Goal: Task Accomplishment & Management: Manage account settings

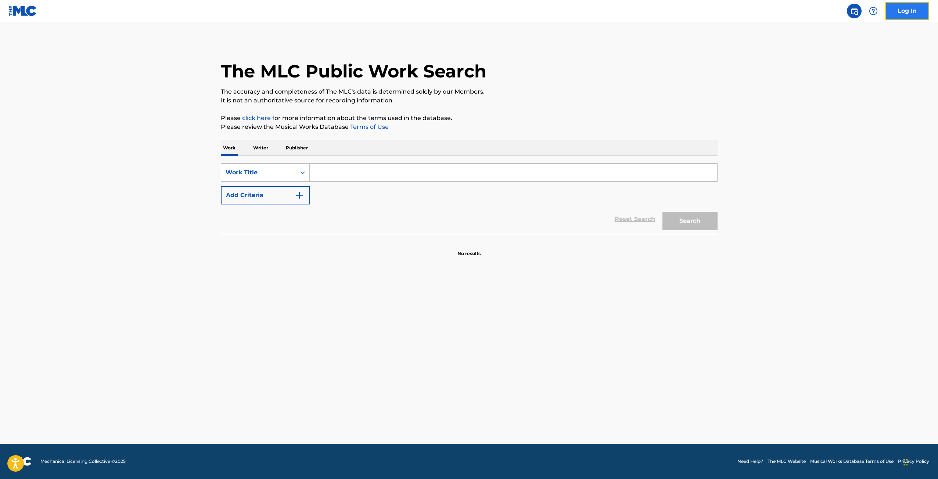
click at [908, 12] on link "Log In" at bounding box center [907, 11] width 44 height 18
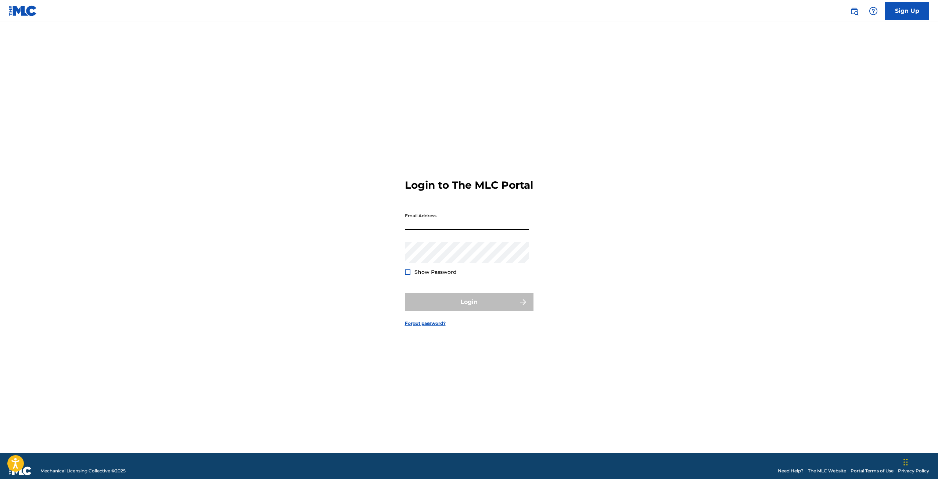
drag, startPoint x: 513, startPoint y: 222, endPoint x: 508, endPoint y: 228, distance: 7.8
click at [513, 222] on input "Email Address" at bounding box center [467, 219] width 124 height 21
click at [428, 222] on input "Email Address" at bounding box center [467, 219] width 124 height 21
type input "[EMAIL_ADDRESS][DOMAIN_NAME]"
click at [460, 309] on button "Login" at bounding box center [469, 302] width 129 height 18
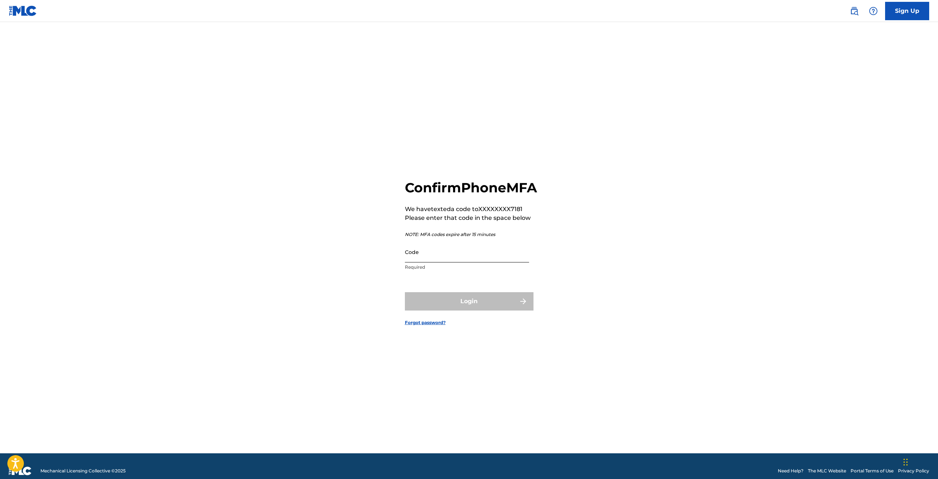
click at [464, 258] on input "Code" at bounding box center [467, 252] width 124 height 21
type input "1"
type input "777117"
click at [478, 304] on button "Login" at bounding box center [469, 301] width 129 height 18
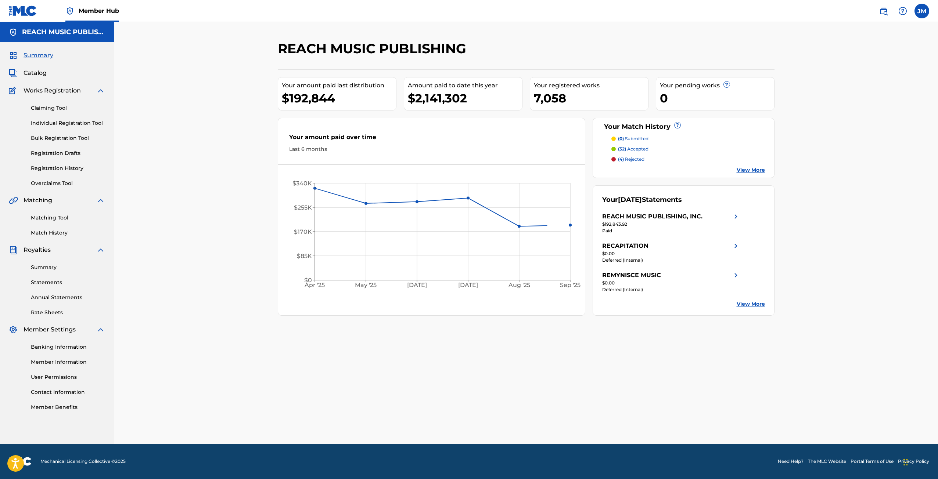
click at [560, 93] on div "7,058" at bounding box center [591, 98] width 114 height 17
click at [633, 150] on p "(32) accepted" at bounding box center [633, 149] width 30 height 7
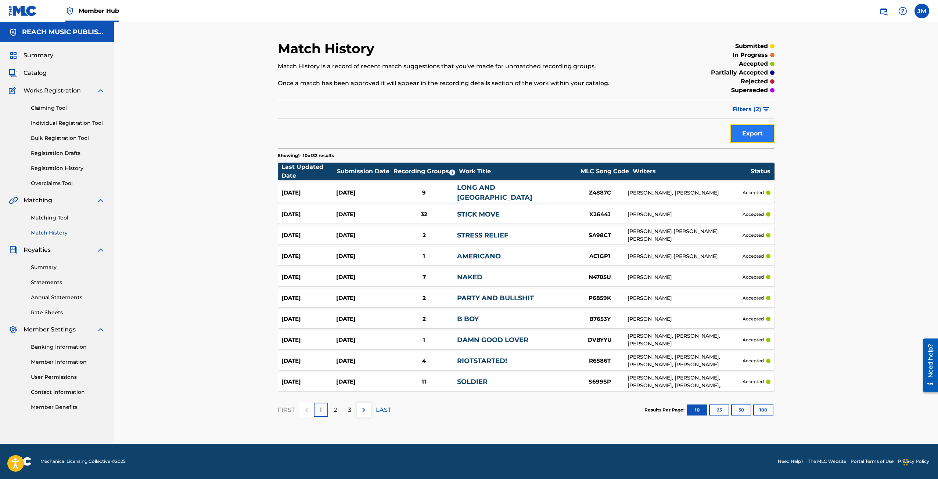
click at [756, 135] on button "Export" at bounding box center [752, 134] width 44 height 18
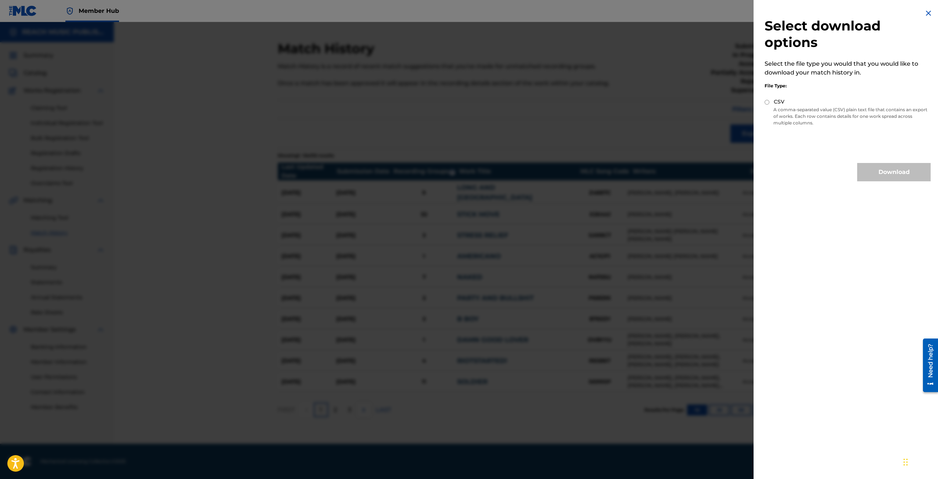
click at [779, 105] on label "CSV" at bounding box center [779, 102] width 11 height 8
click at [769, 105] on input "CSV" at bounding box center [767, 102] width 5 height 5
radio input "true"
click at [881, 167] on button "Download" at bounding box center [893, 172] width 73 height 18
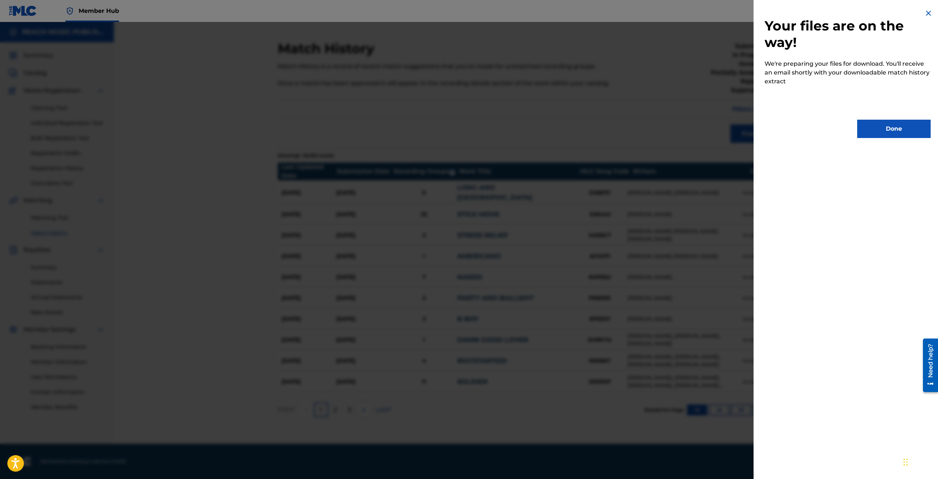
click at [924, 12] on img at bounding box center [928, 13] width 9 height 9
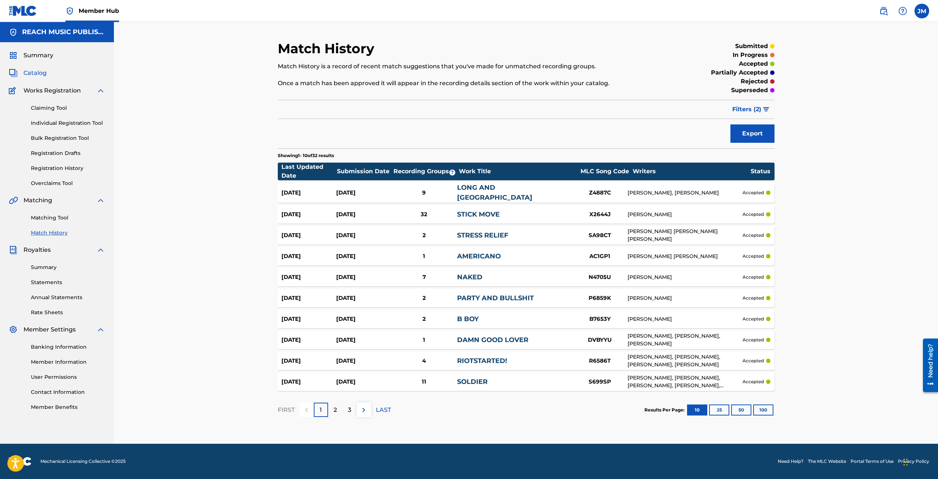
click at [43, 73] on span "Catalog" at bounding box center [35, 73] width 23 height 9
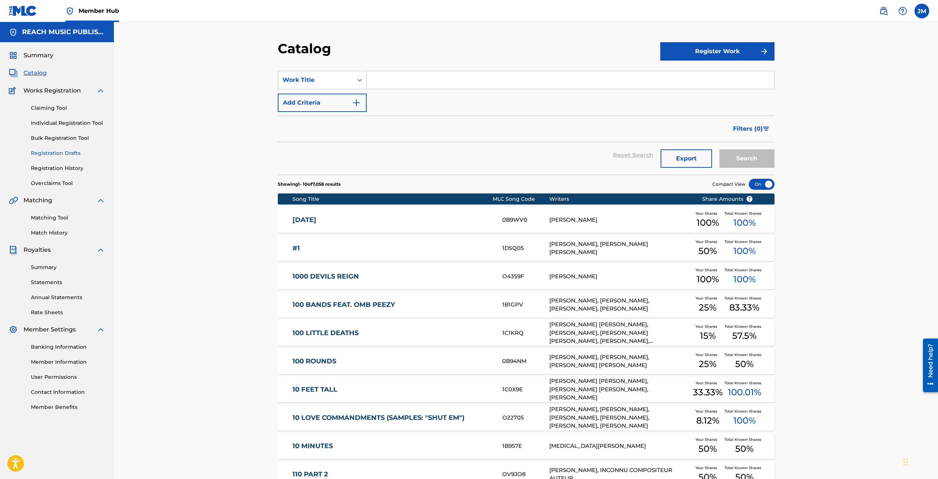
click at [57, 155] on link "Registration Drafts" at bounding box center [68, 154] width 74 height 8
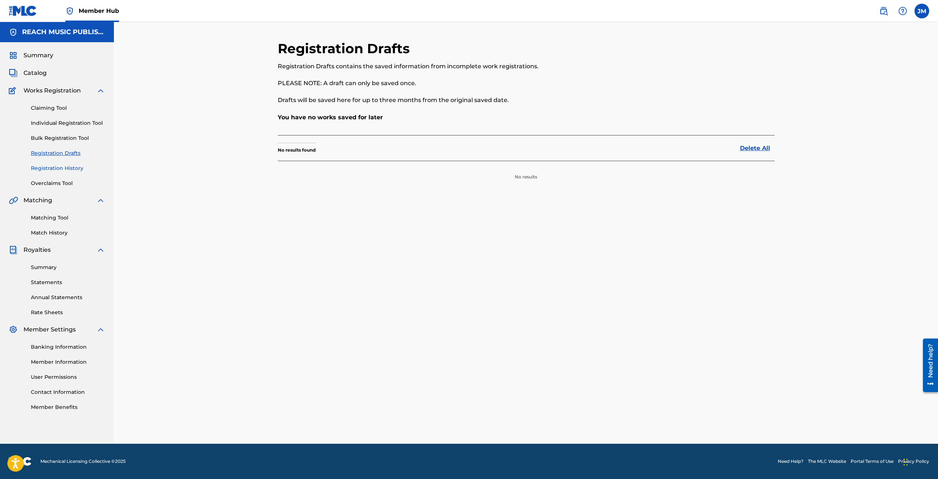
click at [60, 170] on link "Registration History" at bounding box center [68, 169] width 74 height 8
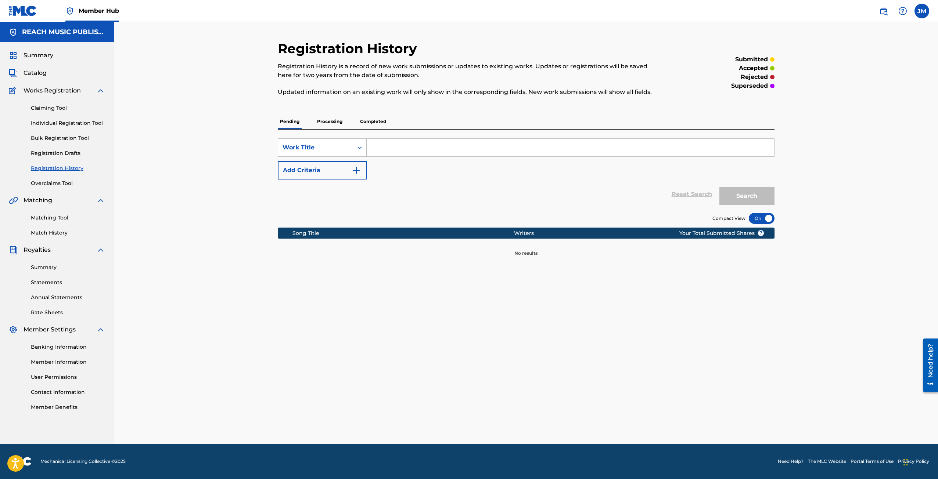
click at [333, 127] on p "Processing" at bounding box center [330, 121] width 30 height 15
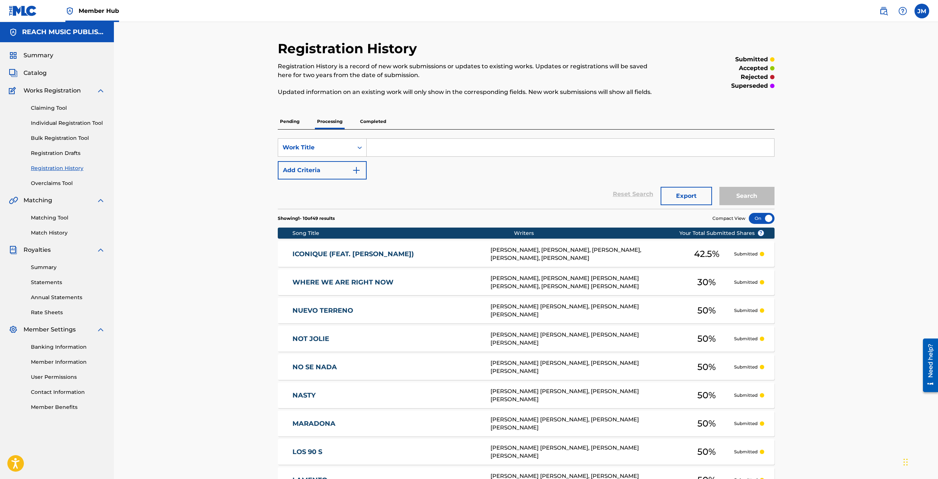
click at [379, 123] on p "Completed" at bounding box center [373, 121] width 30 height 15
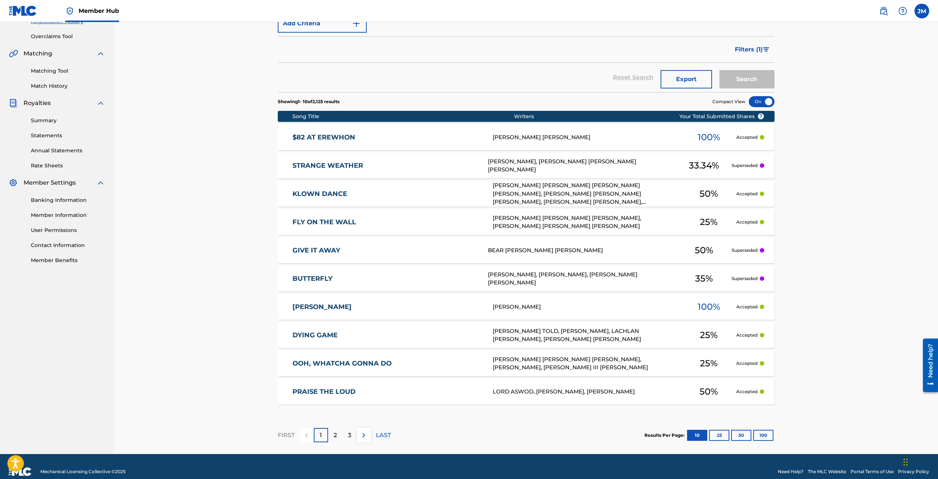
scroll to position [157, 0]
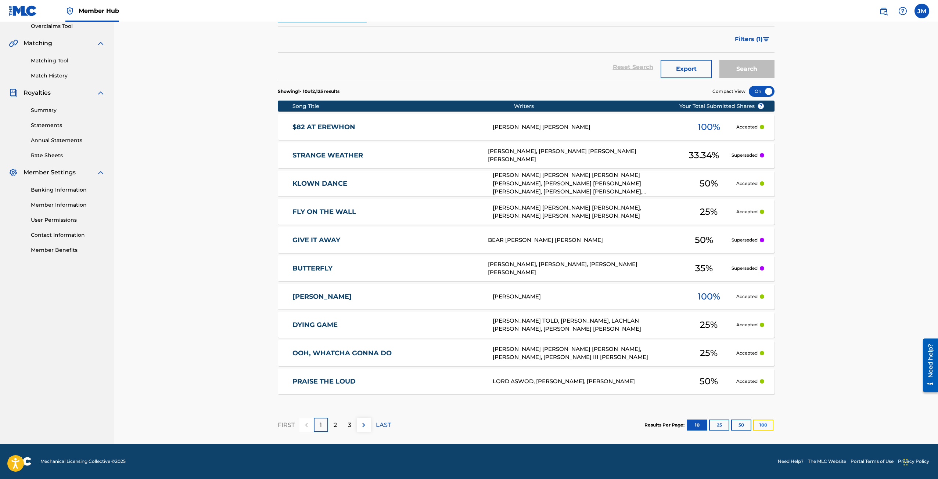
click at [766, 430] on button "100" at bounding box center [763, 425] width 20 height 11
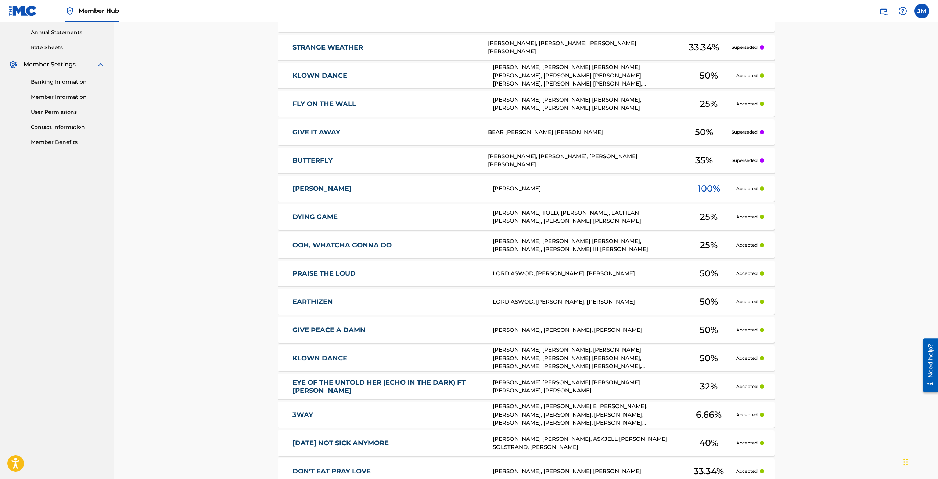
scroll to position [0, 0]
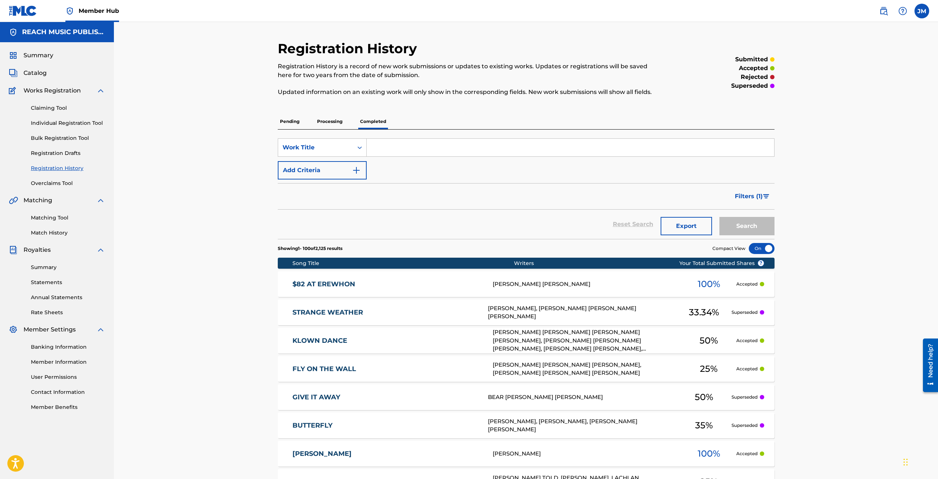
click at [332, 120] on p "Processing" at bounding box center [330, 121] width 30 height 15
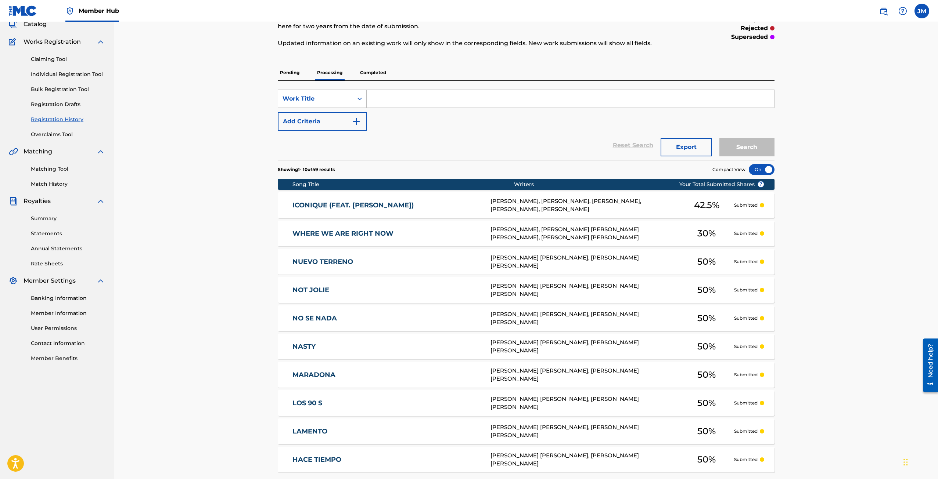
scroll to position [127, 0]
